Goal: Task Accomplishment & Management: Use online tool/utility

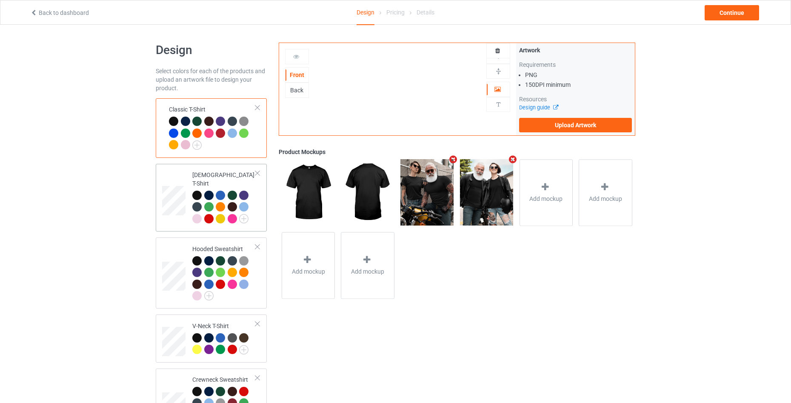
click at [255, 209] on div at bounding box center [223, 208] width 63 height 35
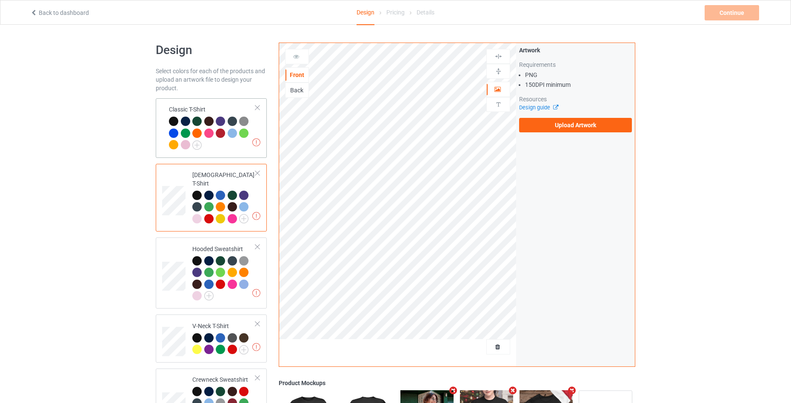
click at [236, 143] on div at bounding box center [212, 134] width 87 height 35
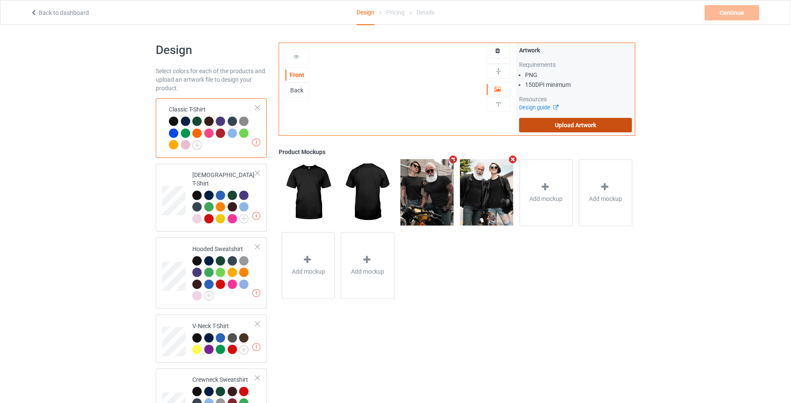
click at [552, 129] on label "Upload Artwork" at bounding box center [575, 125] width 113 height 14
click at [0, 0] on input "Upload Artwork" at bounding box center [0, 0] width 0 height 0
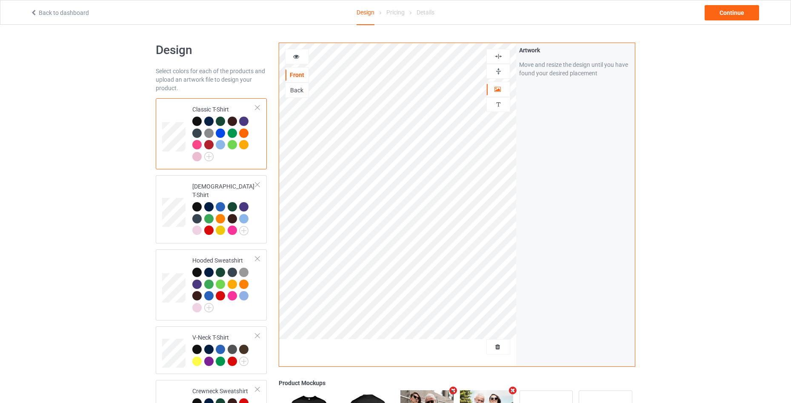
click at [305, 55] on div at bounding box center [296, 56] width 23 height 9
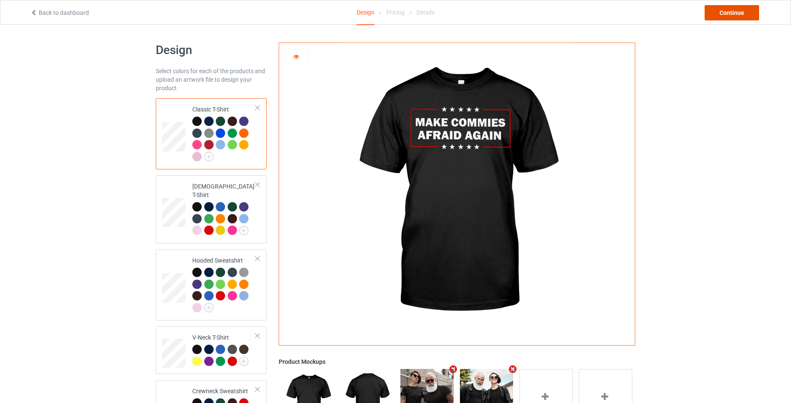
click at [734, 15] on div "Continue" at bounding box center [731, 12] width 54 height 15
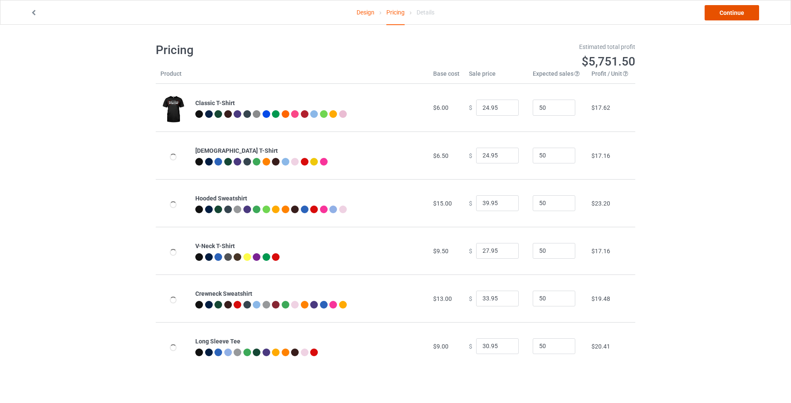
click at [734, 15] on link "Continue" at bounding box center [731, 12] width 54 height 15
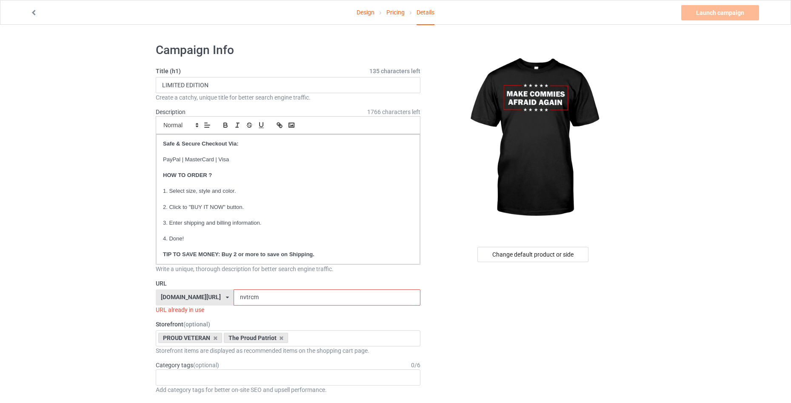
click at [284, 302] on input "nvtrcm" at bounding box center [326, 297] width 186 height 16
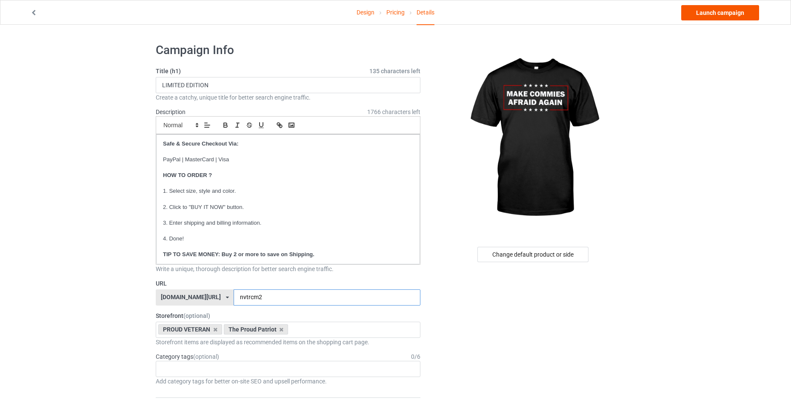
type input "nvtrcm2"
click at [732, 9] on link "Launch campaign" at bounding box center [720, 12] width 78 height 15
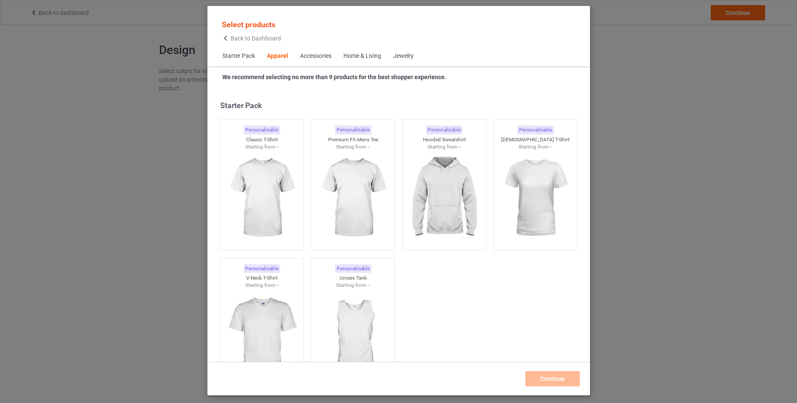
scroll to position [317, 0]
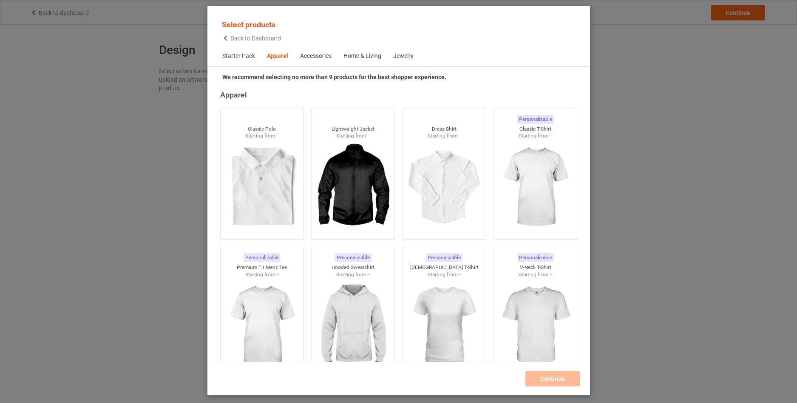
click at [236, 38] on span "Back to Dashboard" at bounding box center [256, 38] width 51 height 7
